Goal: Transaction & Acquisition: Purchase product/service

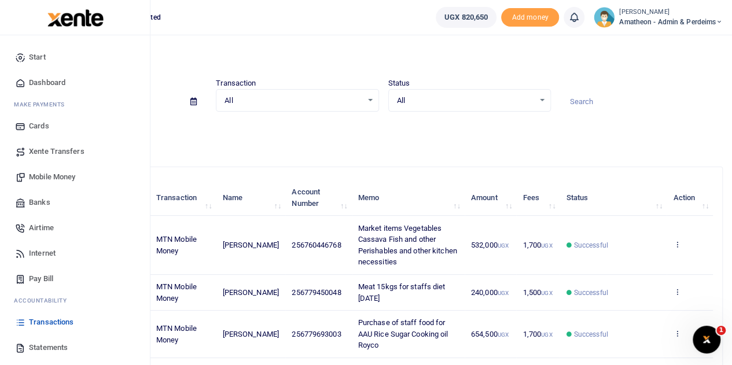
click at [42, 174] on span "Mobile Money" at bounding box center [52, 177] width 46 height 12
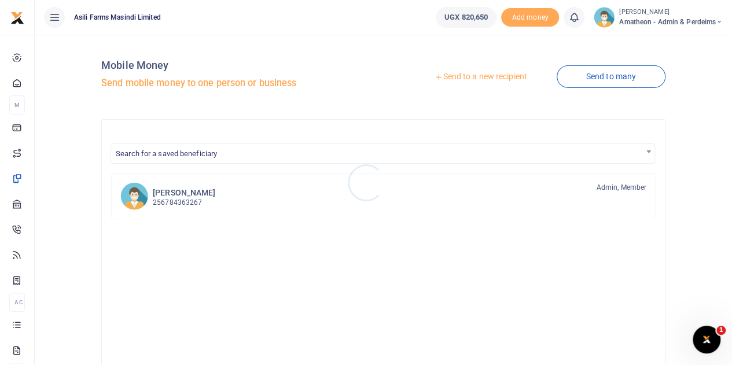
click at [468, 77] on div at bounding box center [366, 182] width 732 height 365
click at [466, 76] on link "Send to a new recipient" at bounding box center [480, 77] width 151 height 21
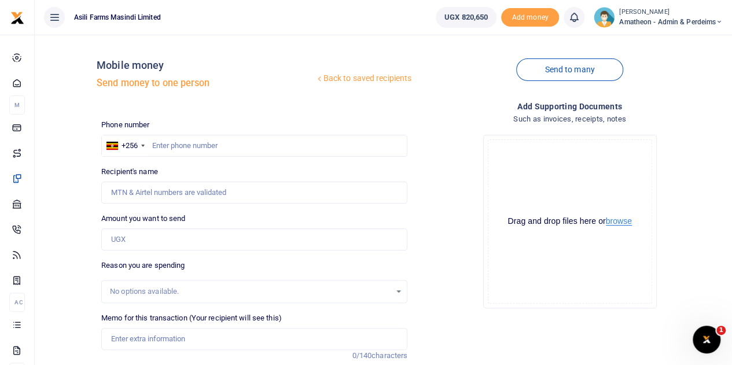
click at [620, 223] on button "browse" at bounding box center [619, 221] width 26 height 9
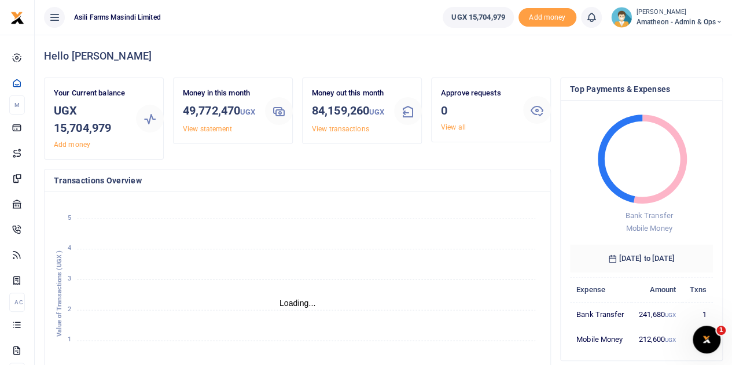
scroll to position [9, 9]
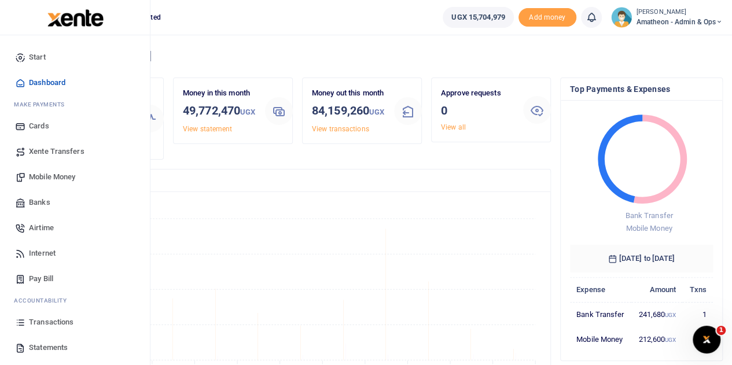
click at [42, 321] on span "Transactions" at bounding box center [51, 323] width 45 height 12
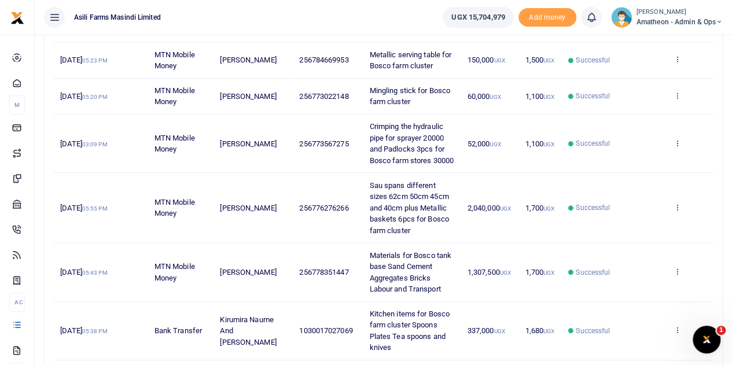
scroll to position [347, 0]
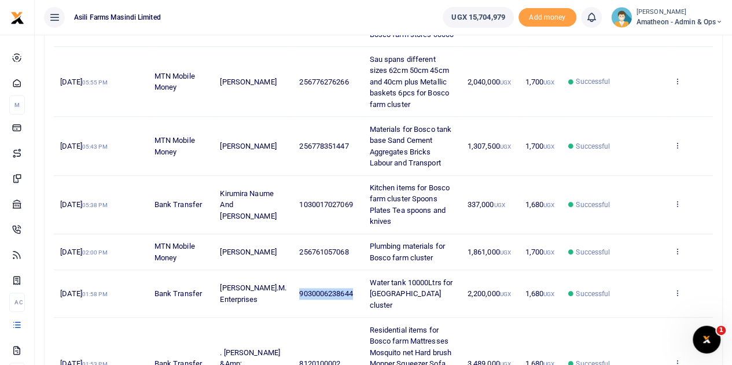
drag, startPoint x: 348, startPoint y: 297, endPoint x: 294, endPoint y: 295, distance: 54.4
click at [294, 295] on td "9030006238644" at bounding box center [328, 293] width 70 height 47
copy span "9030006238644"
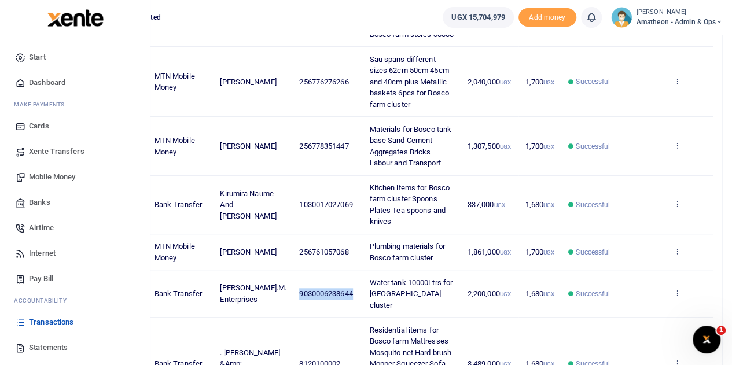
click at [41, 176] on span "Mobile Money" at bounding box center [52, 177] width 46 height 12
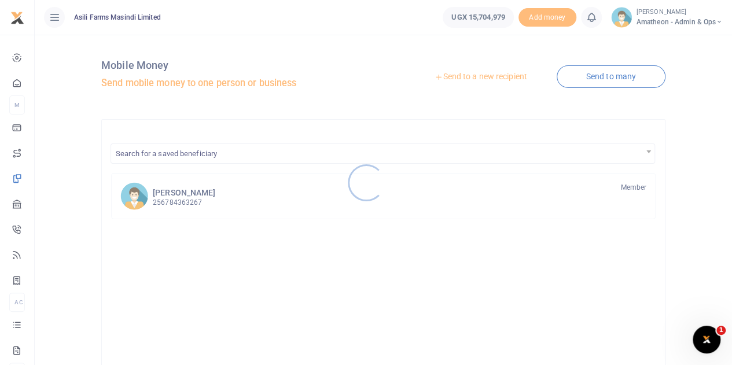
click at [485, 75] on div at bounding box center [366, 182] width 732 height 365
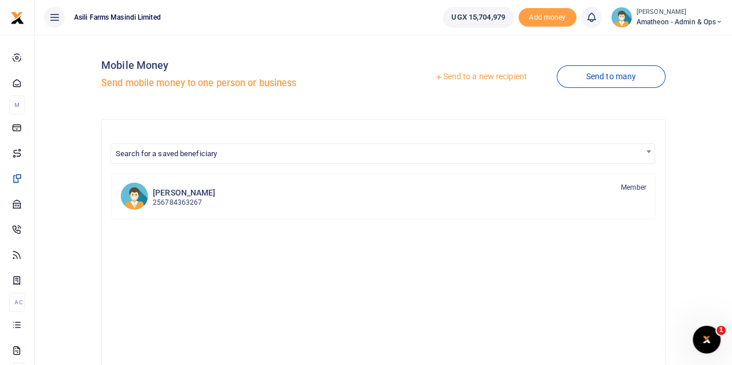
click at [485, 75] on link "Send to a new recipient" at bounding box center [480, 77] width 151 height 21
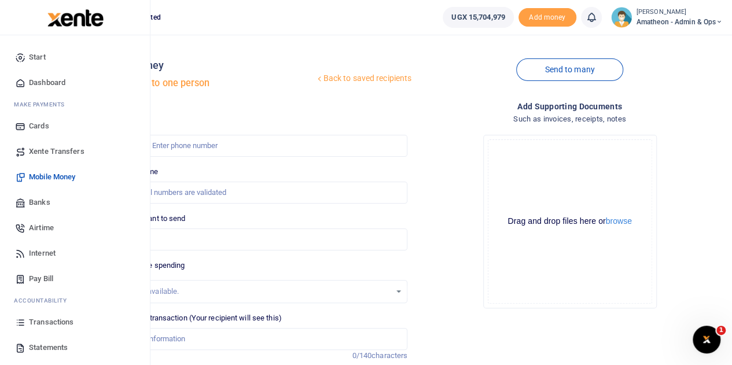
click at [35, 201] on span "Banks" at bounding box center [39, 203] width 21 height 12
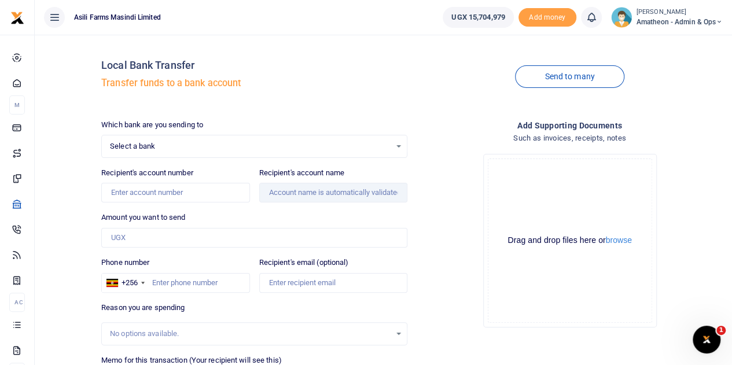
click at [398, 146] on div "Select a bank Select an option..." at bounding box center [254, 146] width 305 height 13
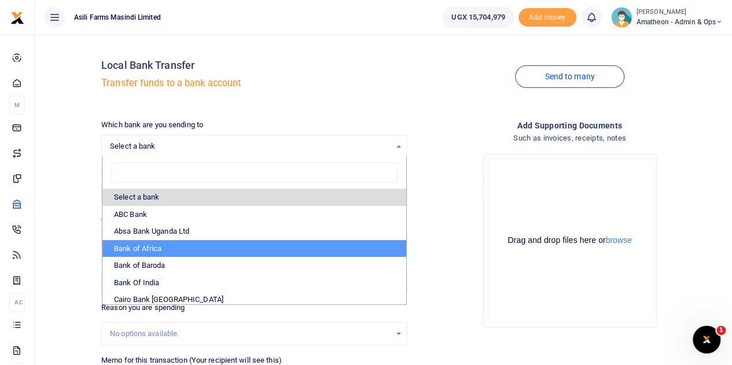
scroll to position [58, 0]
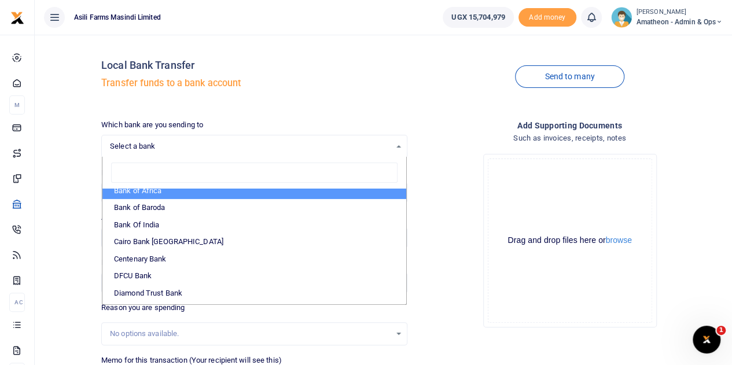
drag, startPoint x: 331, startPoint y: 119, endPoint x: 316, endPoint y: 126, distance: 16.6
click at [331, 119] on div "Which bank are you sending to Select a bank Select an option... Select a bank A…" at bounding box center [254, 138] width 306 height 39
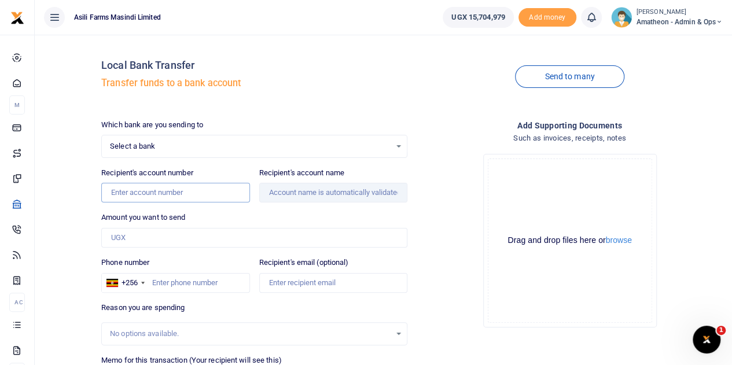
click at [146, 198] on input "Recipient's account number" at bounding box center [175, 193] width 148 height 20
paste input "9030006238644"
type input "9030006238644"
click at [398, 144] on div "Select a bank Select an option..." at bounding box center [254, 146] width 305 height 13
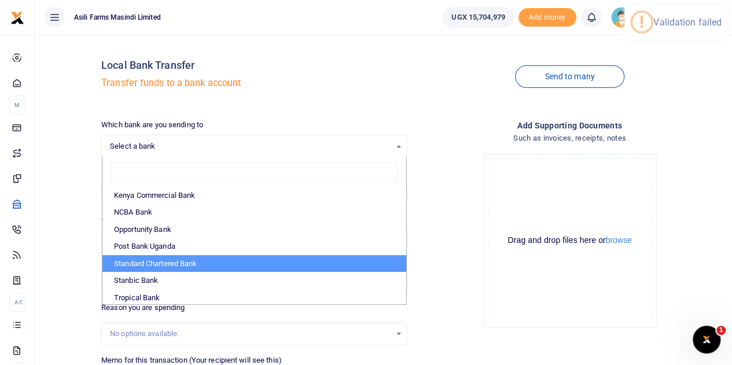
scroll to position [345, 0]
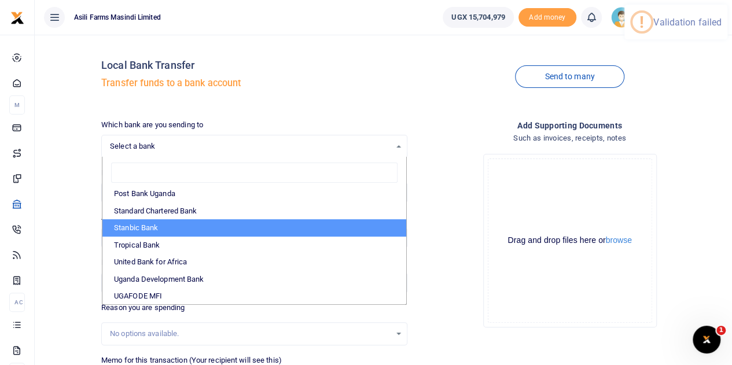
click at [154, 226] on li "Stanbic Bank" at bounding box center [254, 227] width 304 height 17
select select "STANBIC"
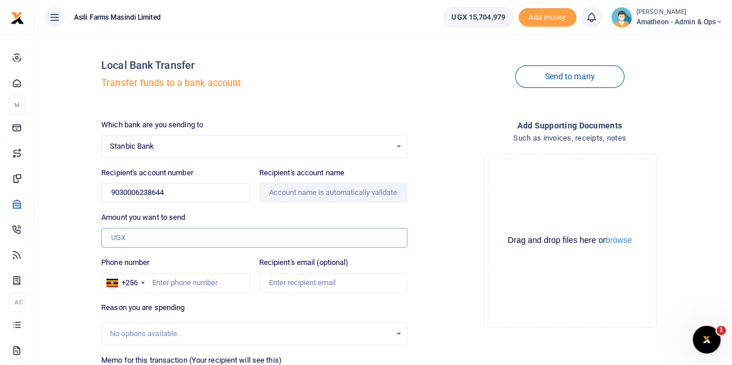
click at [170, 237] on input "Amount you want to send" at bounding box center [254, 238] width 306 height 20
click at [415, 216] on div "Add supporting Documents Such as invoices, receipts, notes Drop your files here…" at bounding box center [569, 287] width 315 height 337
click at [268, 214] on div "Amount you want to send Amount is required." at bounding box center [254, 230] width 306 height 36
click at [244, 214] on div "Amount you want to send Amount is required." at bounding box center [254, 230] width 306 height 36
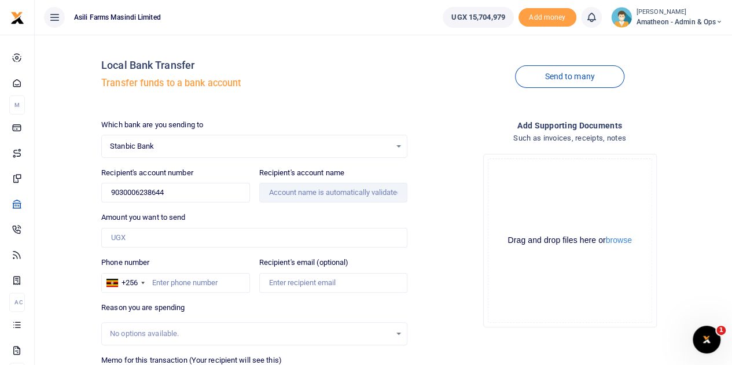
click at [244, 214] on div "Amount you want to send Amount is required." at bounding box center [254, 230] width 306 height 36
click at [197, 150] on span "Stanbic Bank" at bounding box center [250, 147] width 281 height 12
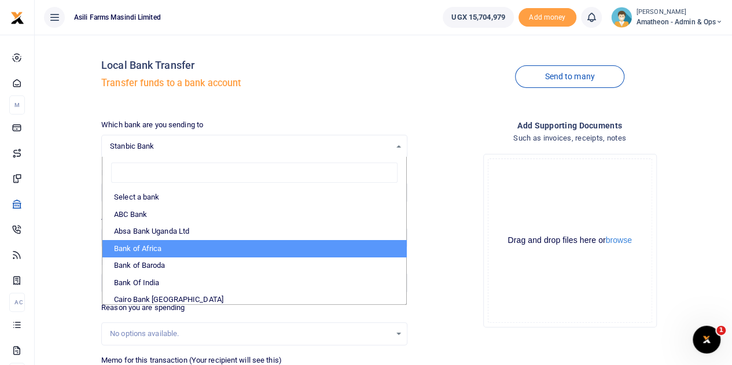
click at [464, 182] on div "Drop your files here Drag and drop files here or browse Powered by Uppy" at bounding box center [570, 241] width 306 height 192
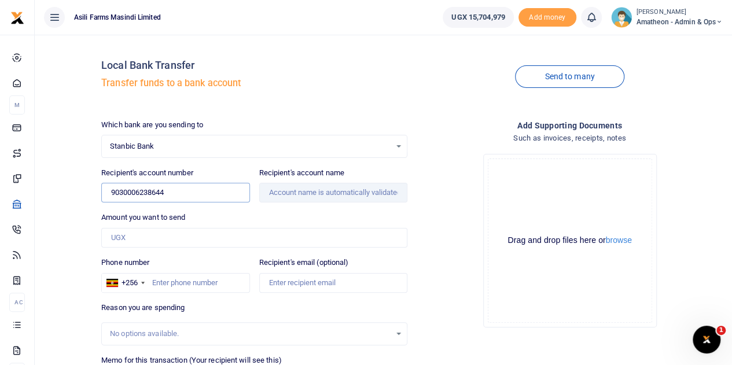
click at [214, 196] on input "9030006238644" at bounding box center [175, 193] width 148 height 20
click at [148, 232] on input "Amount you want to send" at bounding box center [254, 238] width 306 height 20
click at [147, 237] on input "Amount you want to send" at bounding box center [254, 238] width 306 height 20
type input "Baker.M. Enterprises"
click at [148, 238] on input "Amount you want to send" at bounding box center [254, 238] width 306 height 20
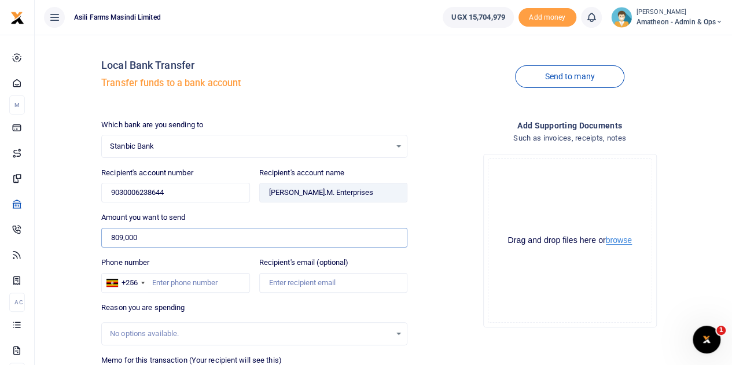
type input "809,000"
click at [620, 242] on button "browse" at bounding box center [619, 240] width 26 height 9
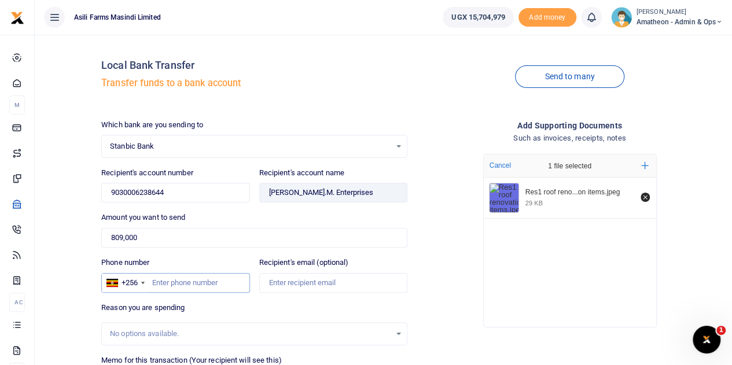
click at [178, 281] on input "Phone number" at bounding box center [175, 283] width 148 height 20
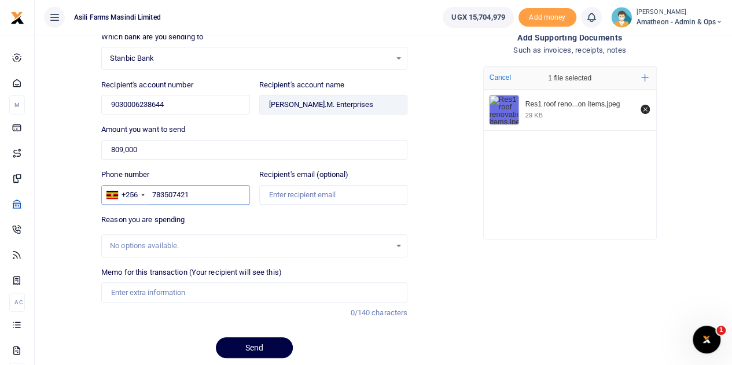
scroll to position [116, 0]
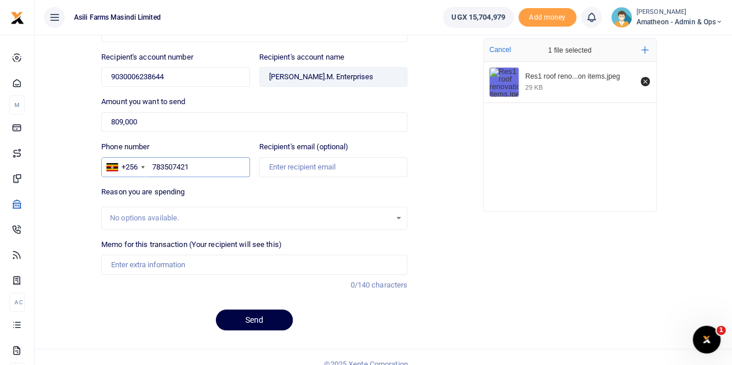
type input "783507421"
click at [140, 262] on input "Memo for this transaction (Your recipient will see this)" at bounding box center [254, 265] width 306 height 20
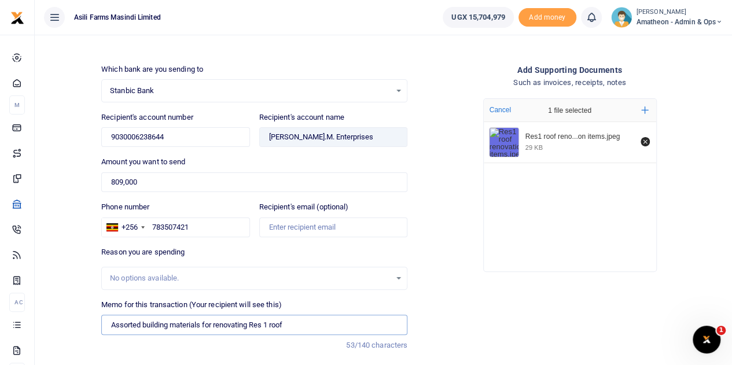
scroll to position [127, 0]
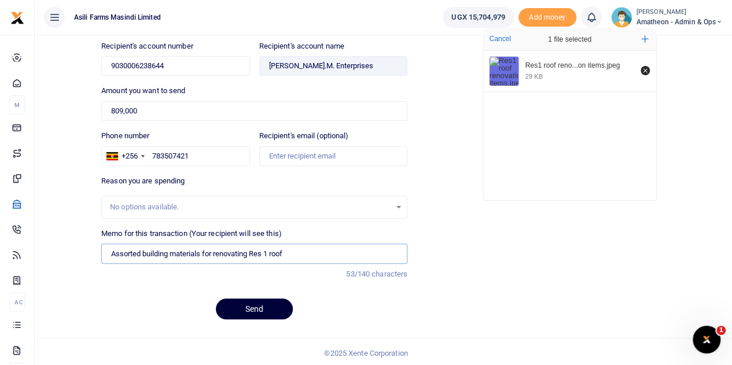
type input "Assorted building materials for renovating Res 1 roof"
click at [253, 307] on button "Send" at bounding box center [254, 309] width 77 height 21
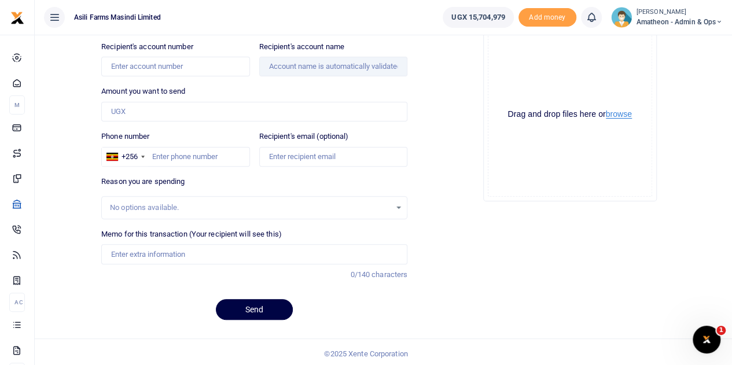
click at [623, 115] on button "browse" at bounding box center [619, 114] width 26 height 9
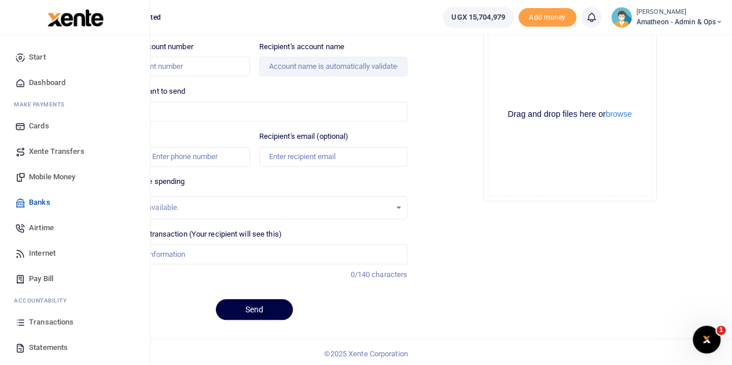
click at [39, 175] on span "Mobile Money" at bounding box center [52, 177] width 46 height 12
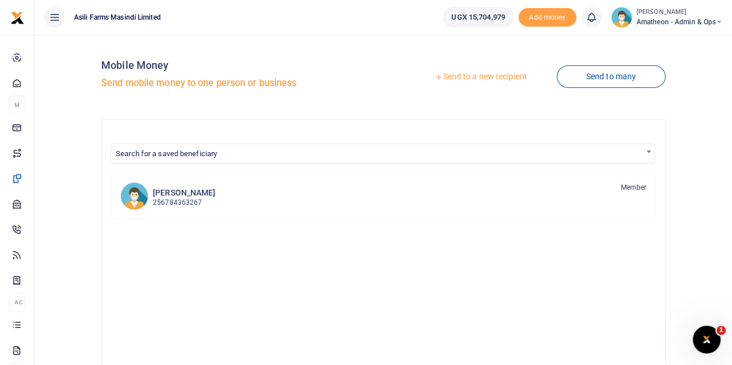
click at [477, 77] on link "Send to a new recipient" at bounding box center [480, 77] width 151 height 21
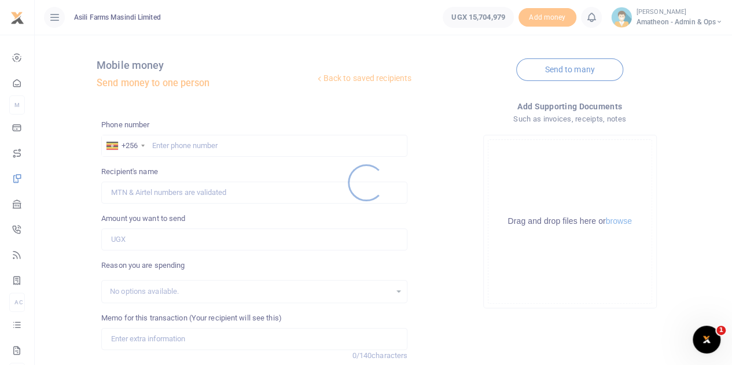
click at [619, 223] on div at bounding box center [366, 182] width 732 height 365
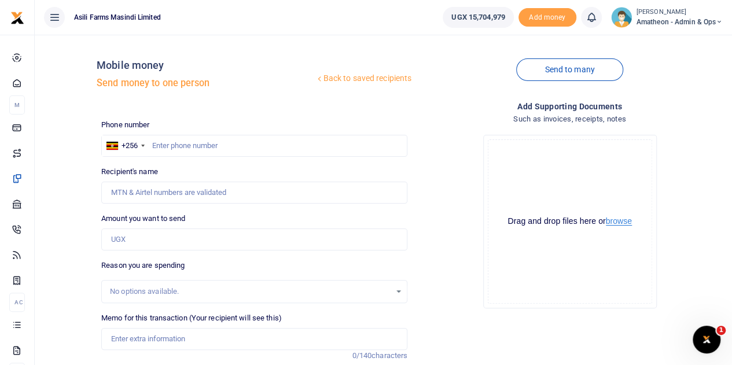
click at [621, 222] on button "browse" at bounding box center [619, 221] width 26 height 9
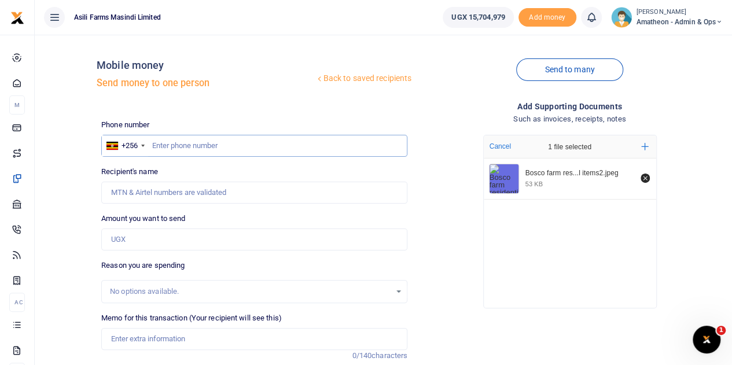
click at [191, 145] on input "text" at bounding box center [254, 146] width 306 height 22
paste input "763762754"
type input "763762754"
type input "Abdulnuuru Kamya"
click at [134, 241] on input "Amount you want to send" at bounding box center [254, 240] width 306 height 22
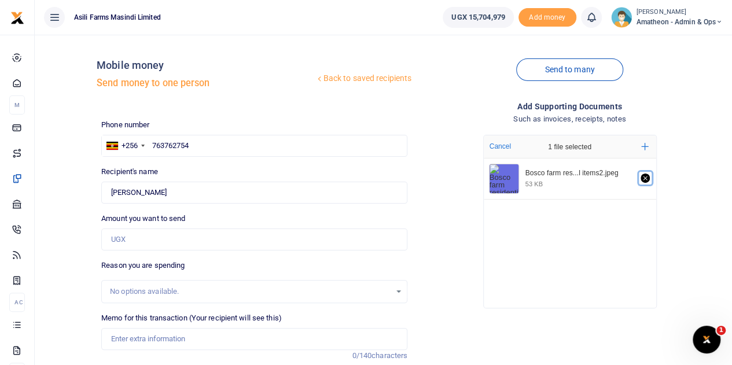
click at [646, 178] on icon "Remove file" at bounding box center [645, 178] width 9 height 9
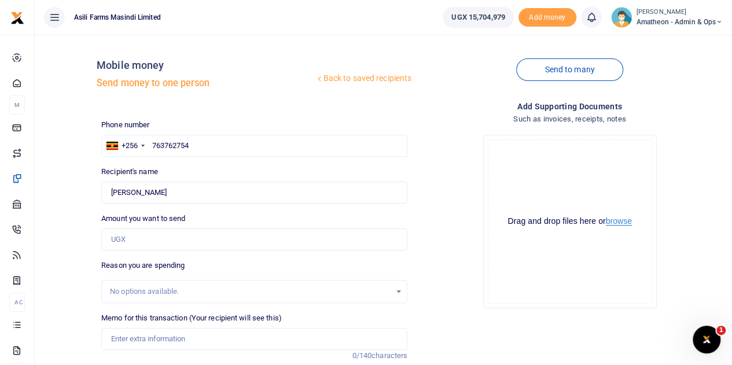
click at [622, 222] on button "browse" at bounding box center [619, 221] width 26 height 9
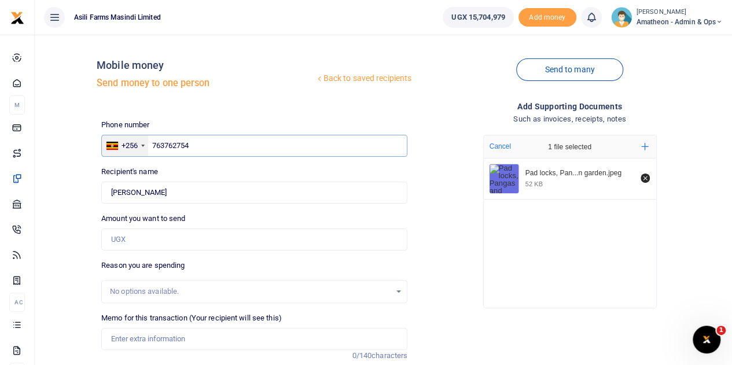
drag, startPoint x: 212, startPoint y: 148, endPoint x: 146, endPoint y: 141, distance: 66.9
click at [146, 141] on div "+256 Uganda +256 763762754" at bounding box center [254, 146] width 306 height 22
type input "779686091"
type input "Daphine Nakato"
type input "779686091"
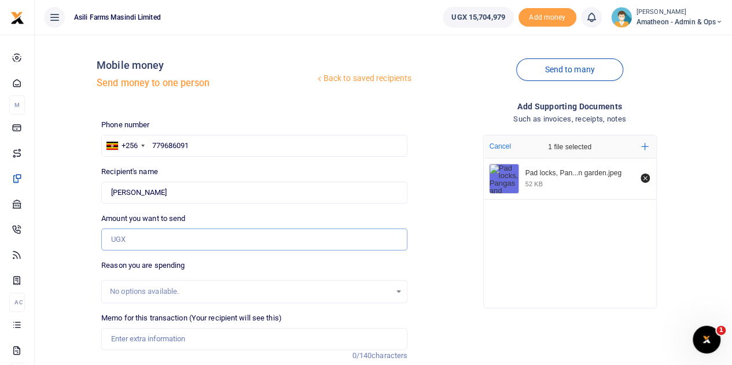
click at [145, 245] on input "Amount you want to send" at bounding box center [254, 240] width 306 height 22
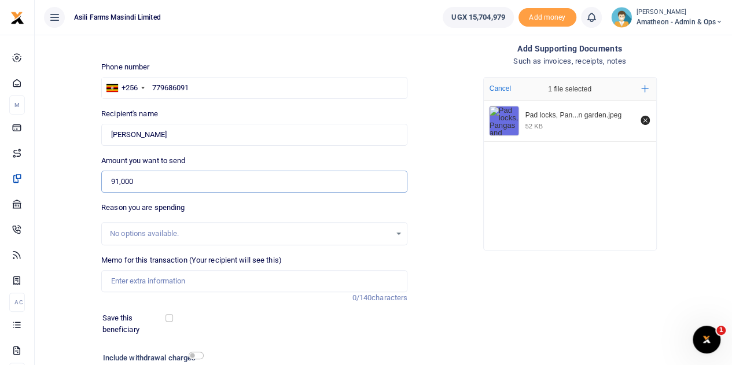
scroll to position [116, 0]
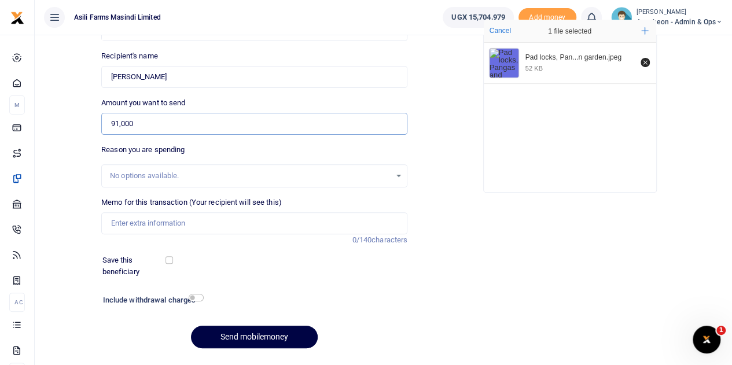
type input "91,000"
click at [143, 225] on input "Memo for this transaction (Your recipient will see this)" at bounding box center [254, 223] width 306 height 22
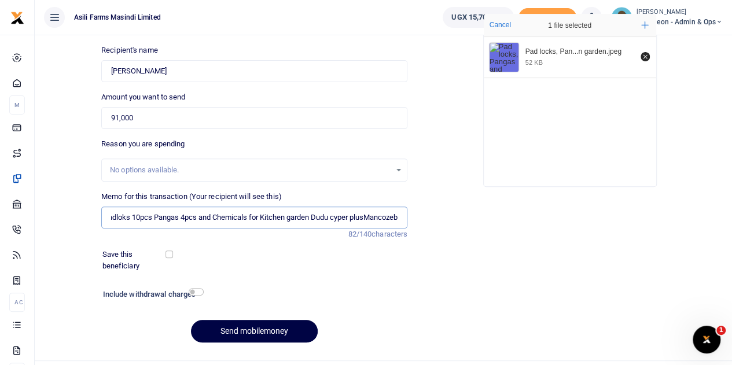
scroll to position [146, 0]
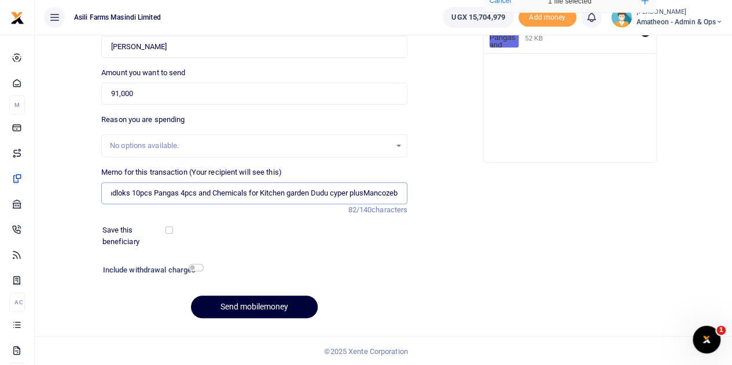
type input "Padloks 10pcs Pangas 4pcs and Chemicals for Kitchen garden Dudu cyper plusManco…"
click at [251, 304] on button "Send mobilemoney" at bounding box center [254, 307] width 127 height 23
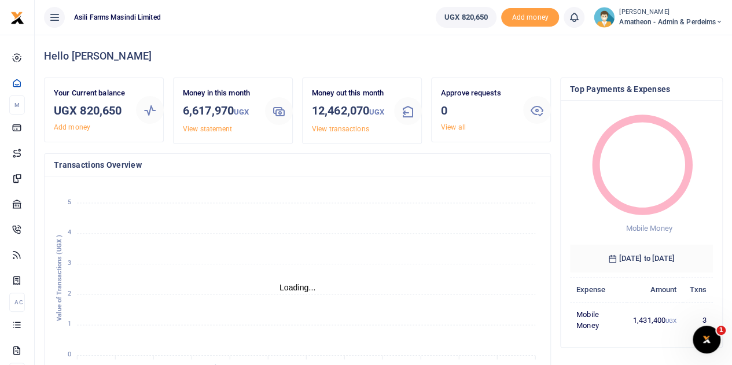
scroll to position [9, 9]
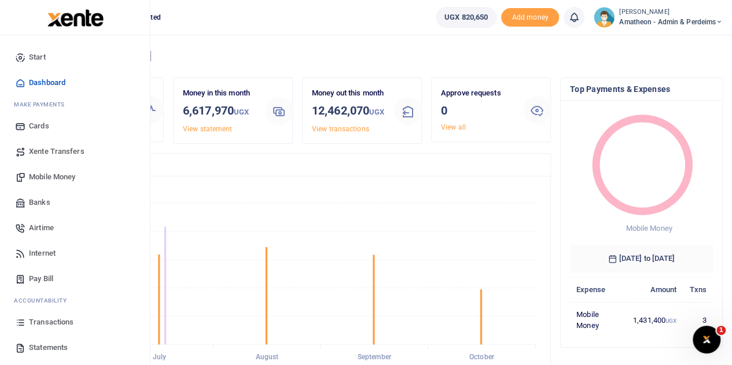
click at [43, 320] on span "Transactions" at bounding box center [51, 323] width 45 height 12
click at [34, 175] on span "Mobile Money" at bounding box center [52, 177] width 46 height 12
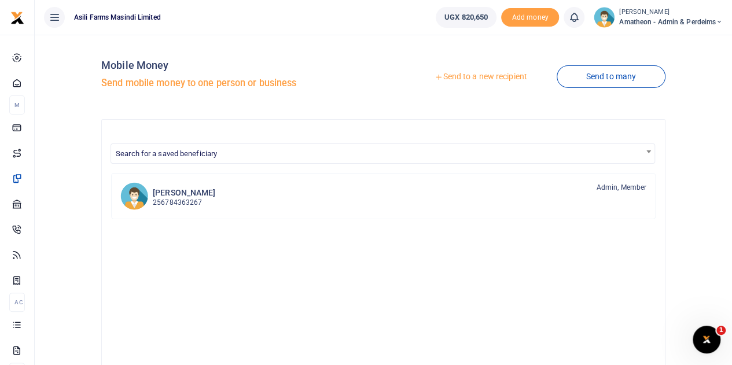
click at [471, 77] on div at bounding box center [366, 182] width 732 height 365
click at [471, 77] on link "Send to a new recipient" at bounding box center [480, 77] width 151 height 21
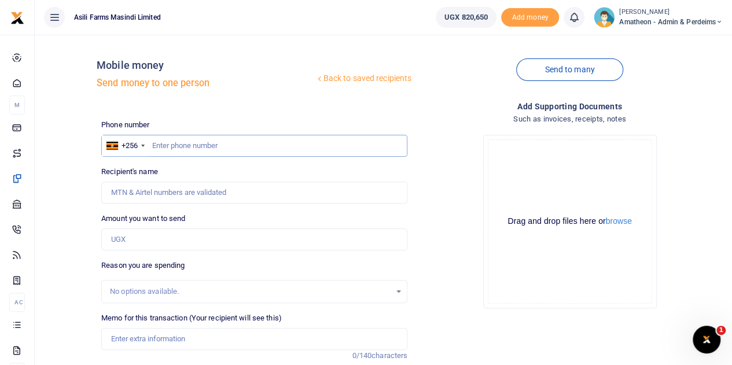
click at [200, 145] on input "text" at bounding box center [254, 146] width 306 height 22
type input "779450048"
type input "Joel Okello"
type input "779450048"
click at [616, 219] on button "browse" at bounding box center [619, 221] width 26 height 9
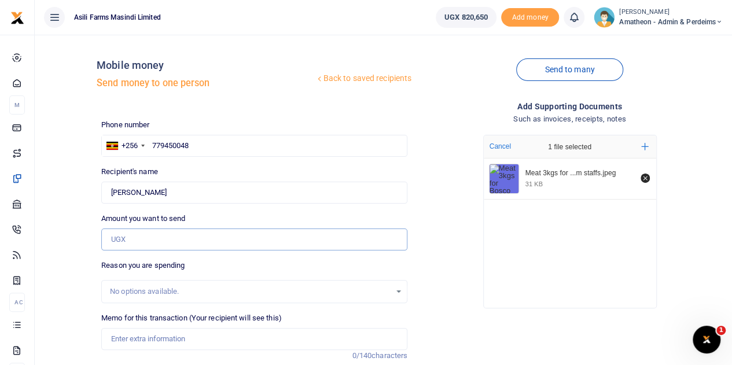
click at [144, 243] on input "Amount you want to send" at bounding box center [254, 240] width 306 height 22
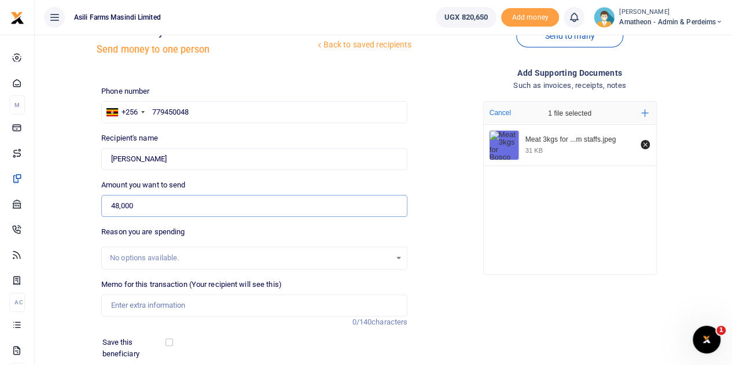
scroll to position [58, 0]
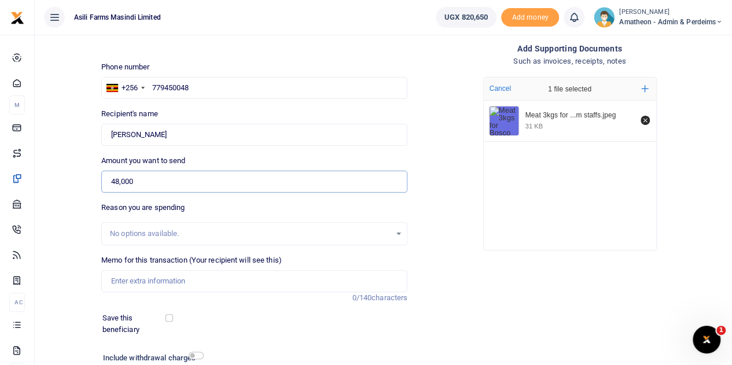
type input "48,000"
click at [139, 281] on input "Memo for this transaction (Your recipient will see this)" at bounding box center [254, 281] width 306 height 22
click at [257, 278] on input "Meat 3kgs for Bosco farm cluster staffs on Wednesday 2025" at bounding box center [254, 281] width 306 height 22
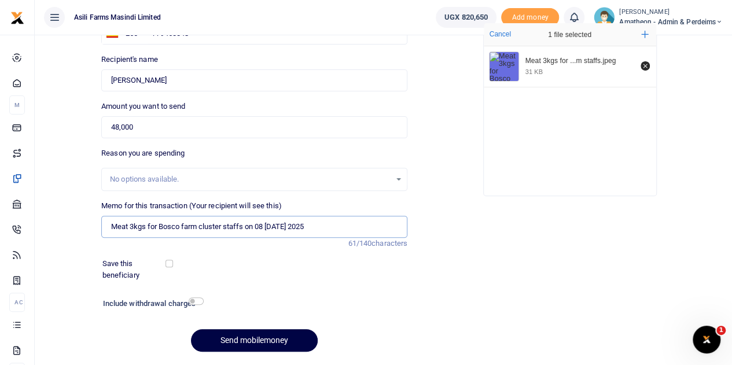
scroll to position [146, 0]
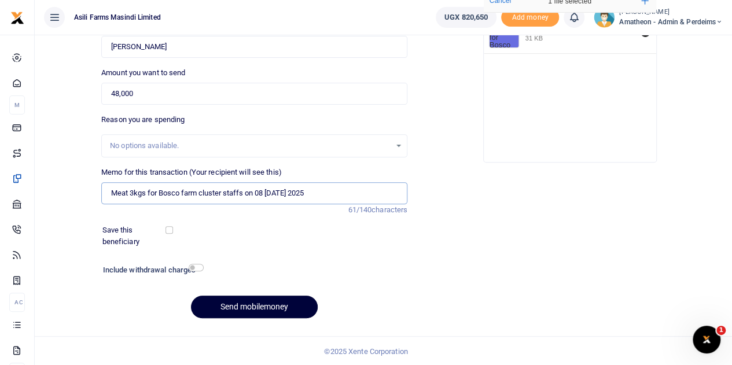
type input "Meat 3kgs for Bosco farm cluster staffs on 08 Wednesday 2025"
click at [271, 303] on button "Send mobilemoney" at bounding box center [254, 307] width 127 height 23
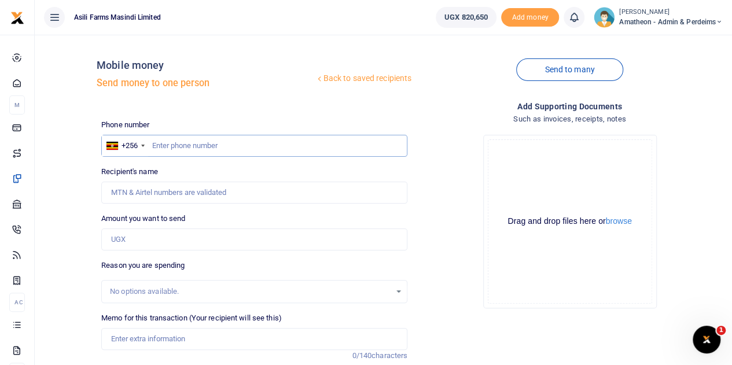
click at [185, 148] on input "text" at bounding box center [254, 146] width 306 height 22
paste input "763762754"
type input "763762754"
type input "Abdulnuuru Kamya"
type input "763762754"
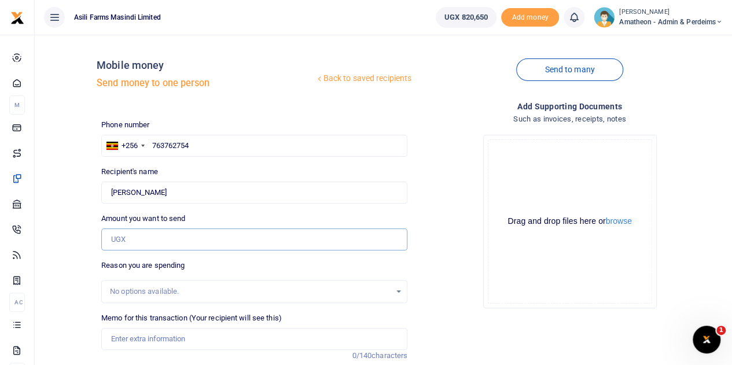
click at [142, 239] on input "Amount you want to send" at bounding box center [254, 240] width 306 height 22
type input "2,400,000"
click at [619, 224] on button "browse" at bounding box center [619, 221] width 26 height 9
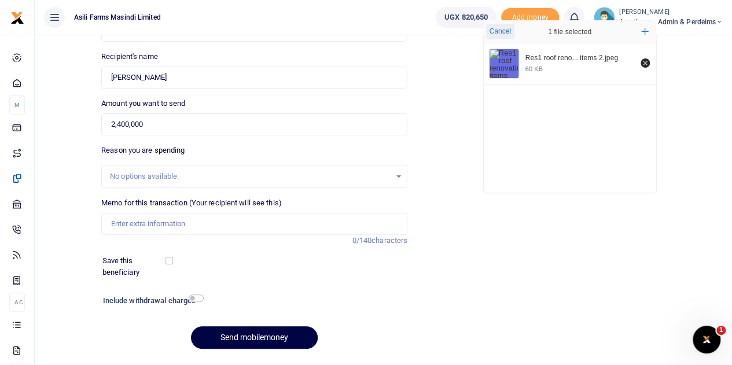
scroll to position [116, 0]
click at [140, 226] on input "Memo for this transaction (Your recipient will see this)" at bounding box center [254, 223] width 306 height 22
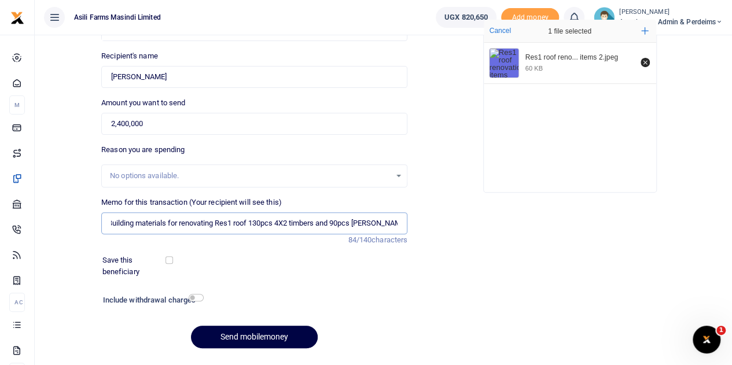
scroll to position [0, 7]
type input "Building materials for renovating Res1 roof 130pcs 4X2 timbers and 90pcs Facer …"
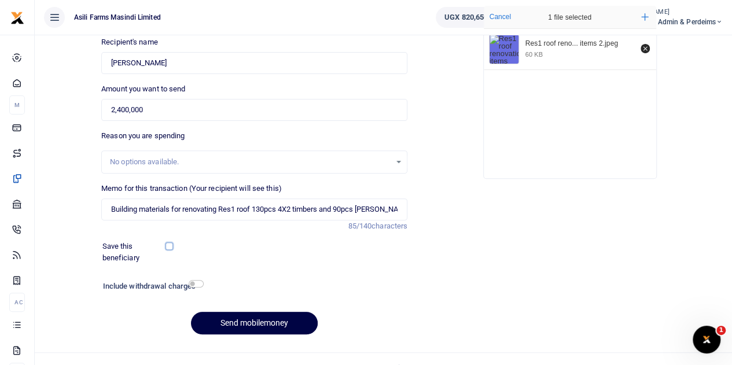
scroll to position [146, 0]
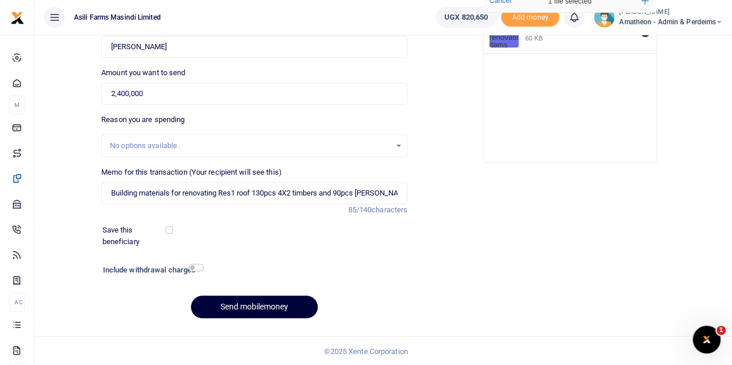
click at [250, 307] on button "Send mobilemoney" at bounding box center [254, 307] width 127 height 23
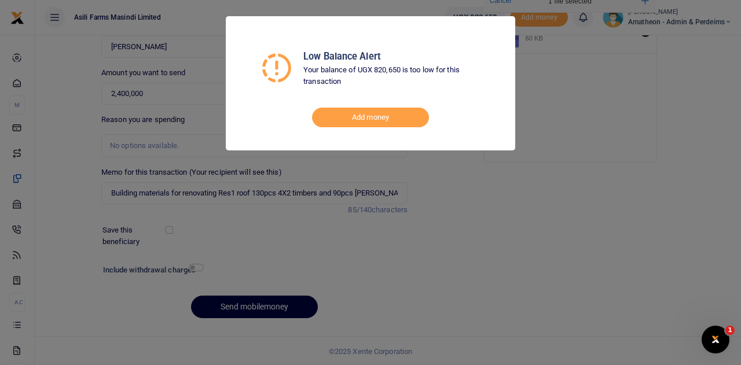
click at [252, 259] on div "Low Balance Alert Your balance of UGX 820,650 is too low for this transaction A…" at bounding box center [370, 182] width 741 height 365
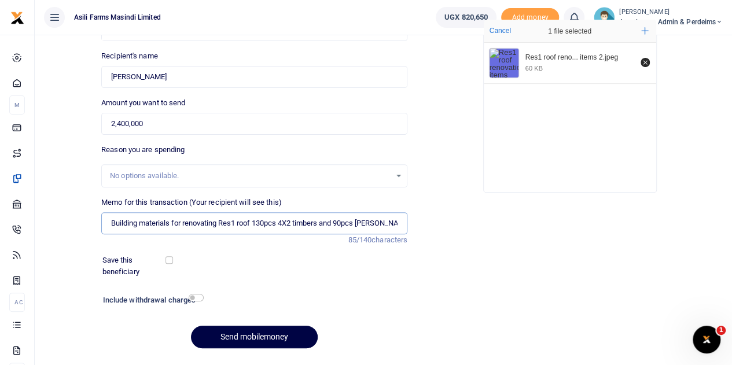
scroll to position [0, 7]
drag, startPoint x: 110, startPoint y: 223, endPoint x: 413, endPoint y: 227, distance: 302.7
click at [407, 229] on div "Memo for this transaction (Your recipient will see this) Building materials for…" at bounding box center [254, 221] width 315 height 49
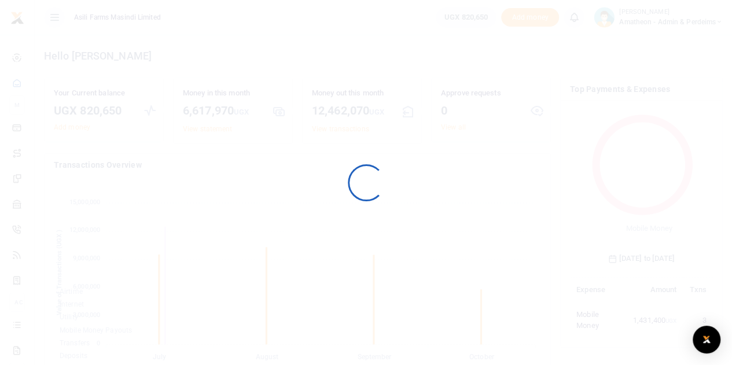
scroll to position [162, 134]
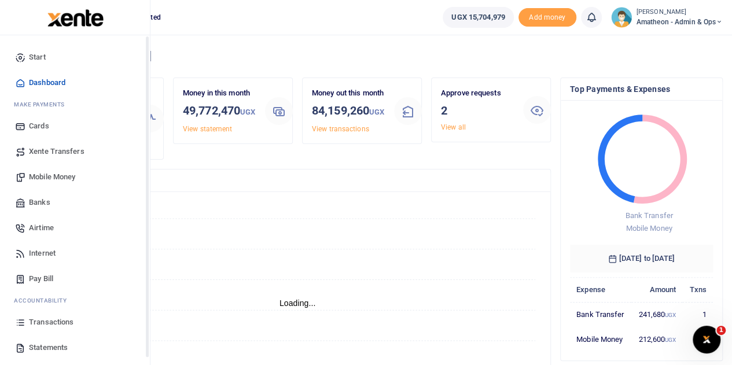
scroll to position [9, 9]
click at [43, 179] on span "Mobile Money" at bounding box center [52, 177] width 46 height 12
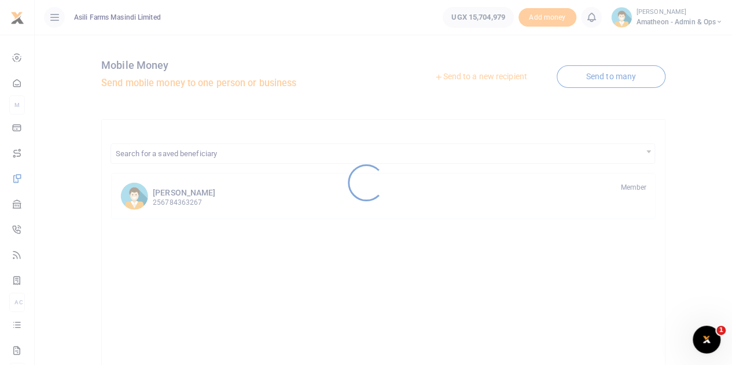
click at [494, 80] on div at bounding box center [366, 182] width 732 height 365
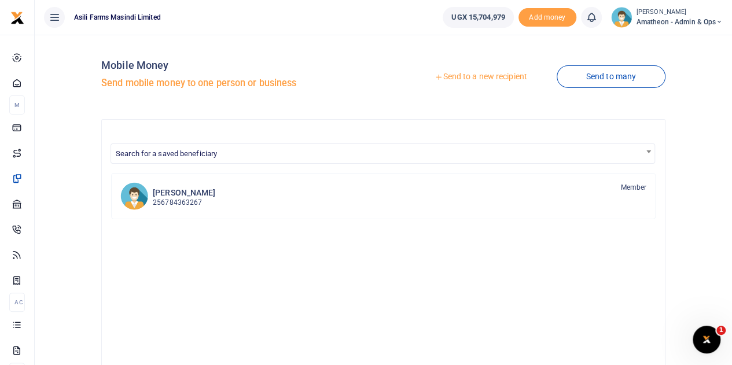
click at [491, 78] on link "Send to a new recipient" at bounding box center [480, 77] width 151 height 21
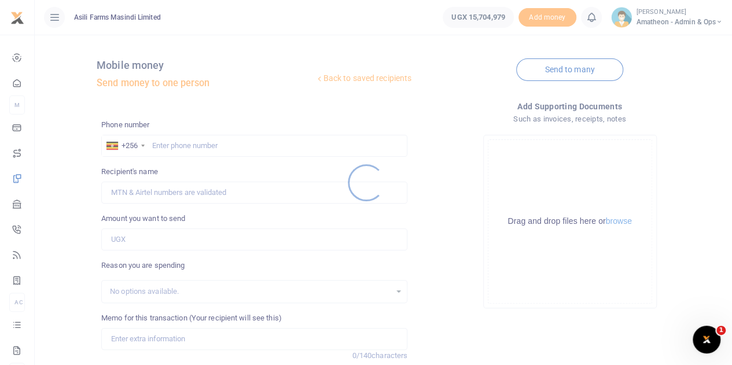
click at [617, 221] on div at bounding box center [366, 182] width 732 height 365
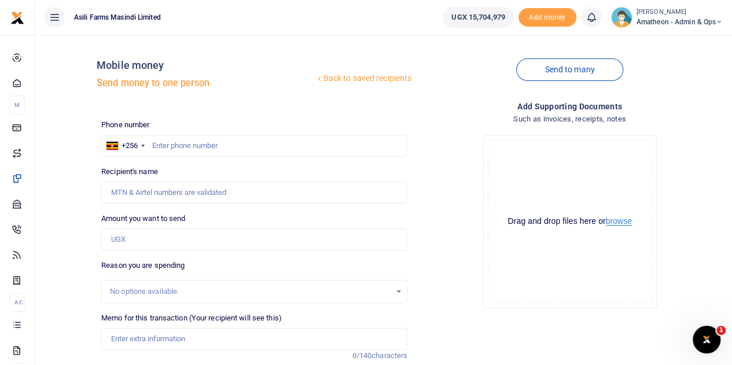
click at [617, 221] on button "browse" at bounding box center [619, 221] width 26 height 9
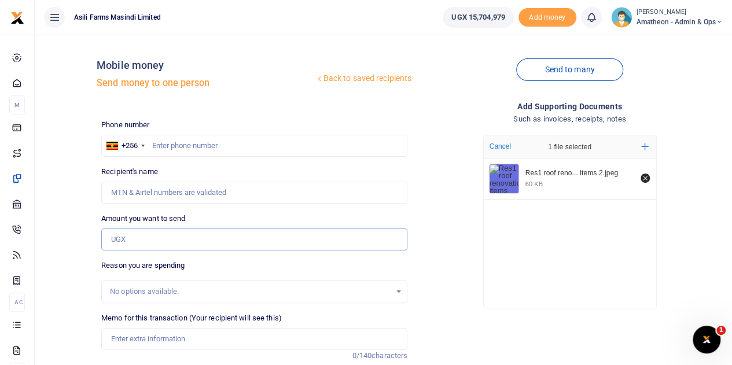
click at [150, 237] on input "Amount you want to send" at bounding box center [254, 240] width 306 height 22
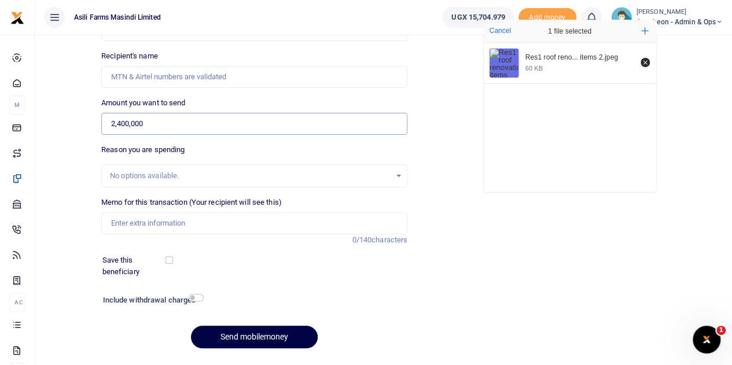
type input "2,400,000"
click at [135, 226] on input "Memo for this transaction (Your recipient will see this)" at bounding box center [254, 223] width 306 height 22
paste input "Building materials for renovating Res1 roof 130pcs 4X2 timbers and 90pcs Facer …"
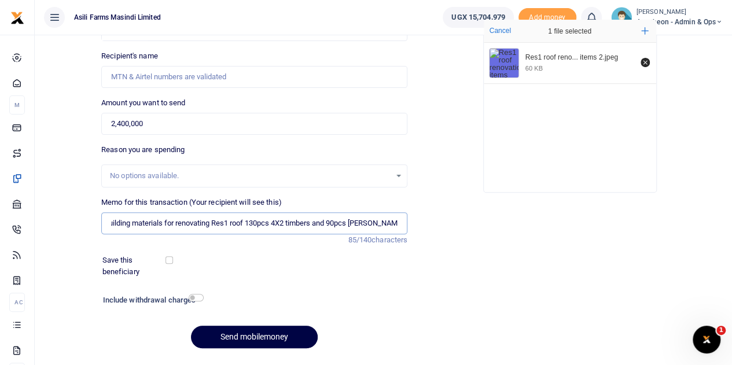
scroll to position [0, 0]
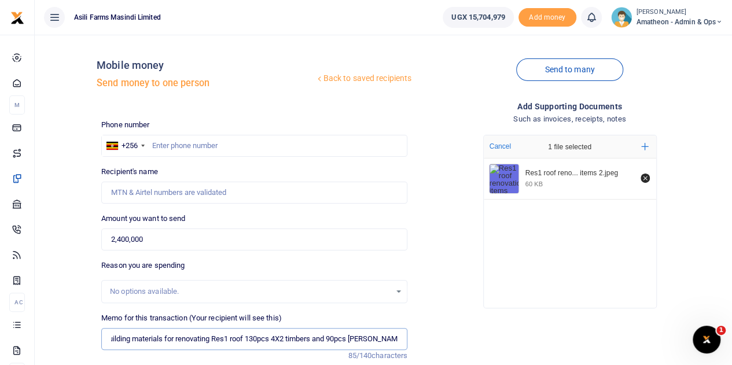
type input "Building materials for renovating Res1 roof 130pcs 4X2 timbers and 90pcs Facer …"
click at [173, 146] on input "text" at bounding box center [254, 146] width 306 height 22
type input "763762754"
type input "Abdulnuuru Kamya"
type input "763762754"
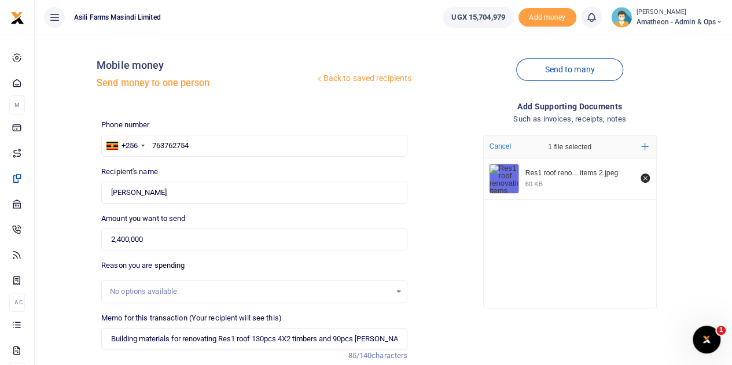
click at [240, 176] on div "Recipient's name Abdulnuuru Kamya Name is required." at bounding box center [254, 185] width 306 height 38
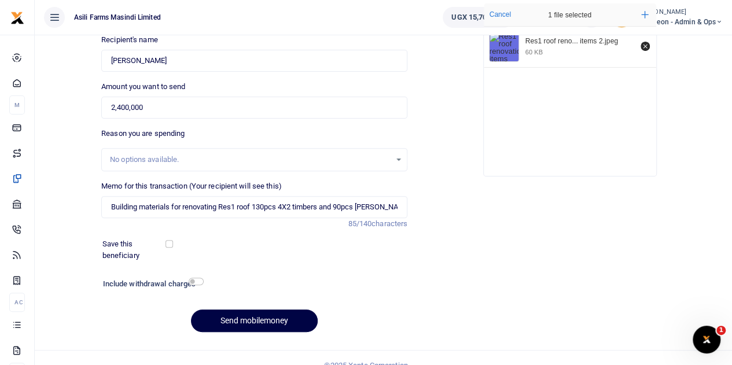
scroll to position [146, 0]
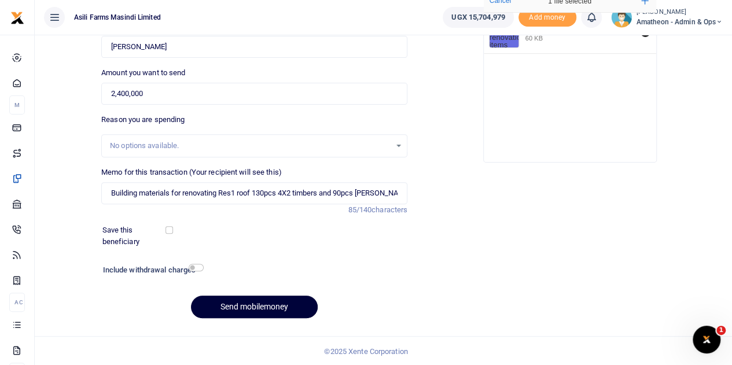
click at [248, 303] on button "Send mobilemoney" at bounding box center [254, 307] width 127 height 23
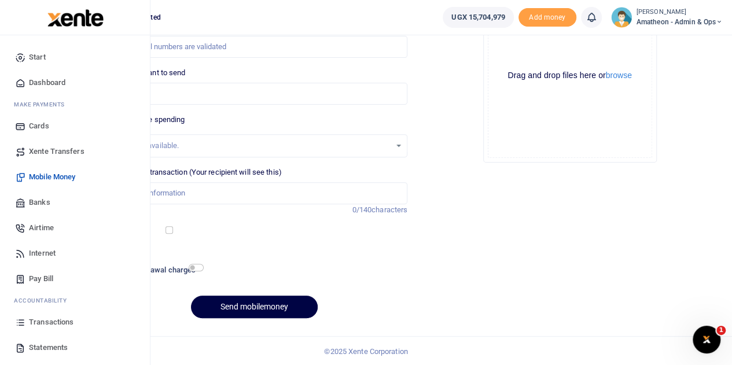
click at [48, 322] on span "Transactions" at bounding box center [51, 323] width 45 height 12
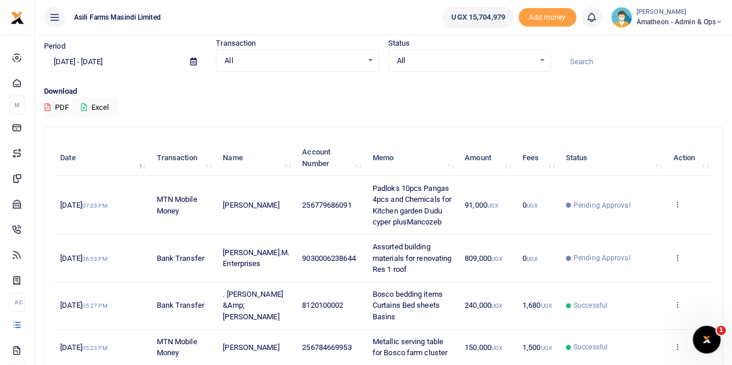
scroll to position [58, 0]
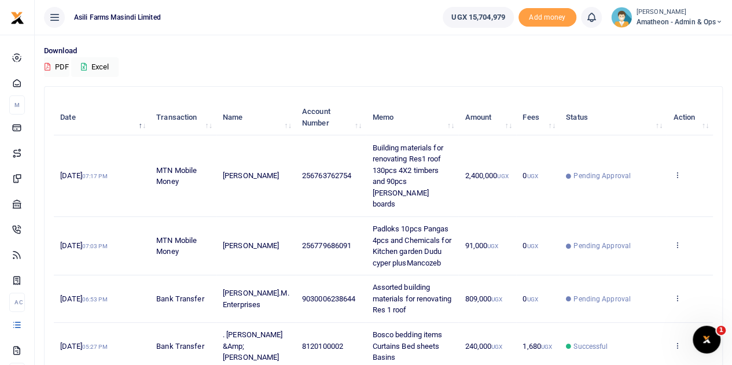
scroll to position [116, 0]
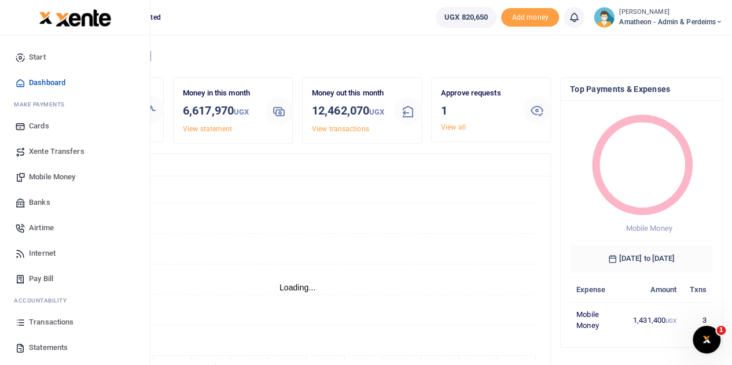
scroll to position [9, 9]
click at [36, 319] on span "Transactions" at bounding box center [51, 323] width 45 height 12
